Goal: Task Accomplishment & Management: Complete application form

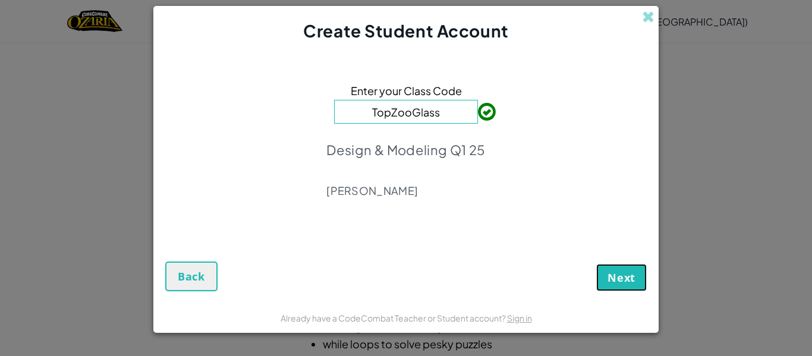
click at [605, 287] on button "Next" at bounding box center [622, 277] width 51 height 27
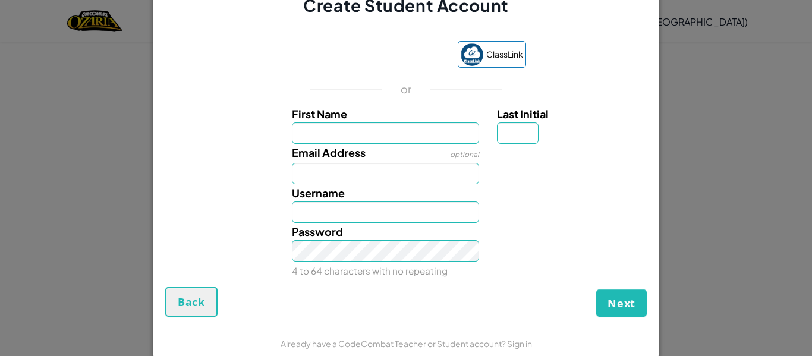
click at [670, 99] on div "Create Student Account ClassLink or First Name Last Initial Email Address optio…" at bounding box center [406, 178] width 812 height 356
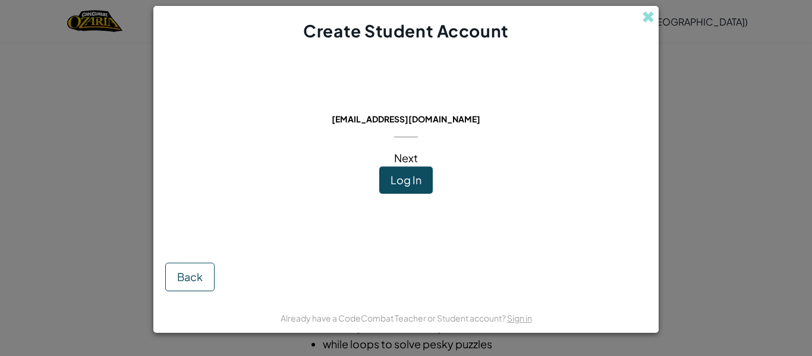
click at [419, 187] on button "Log In" at bounding box center [406, 180] width 54 height 27
